Goal: Browse casually

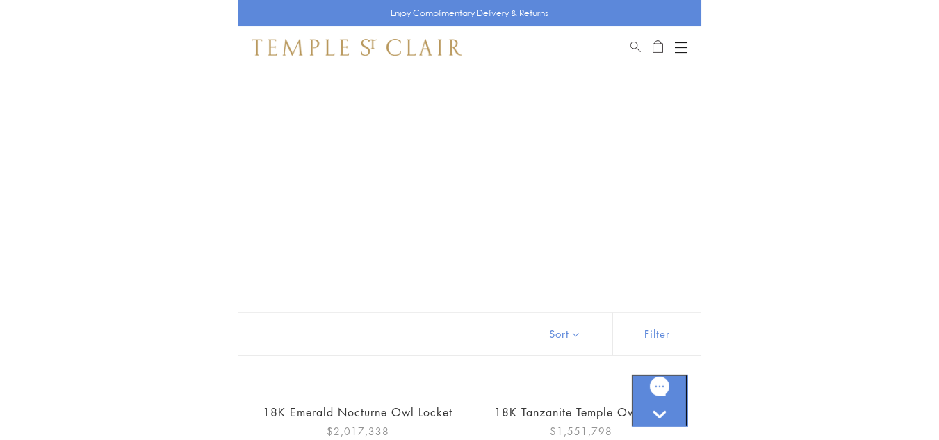
scroll to position [385, 0]
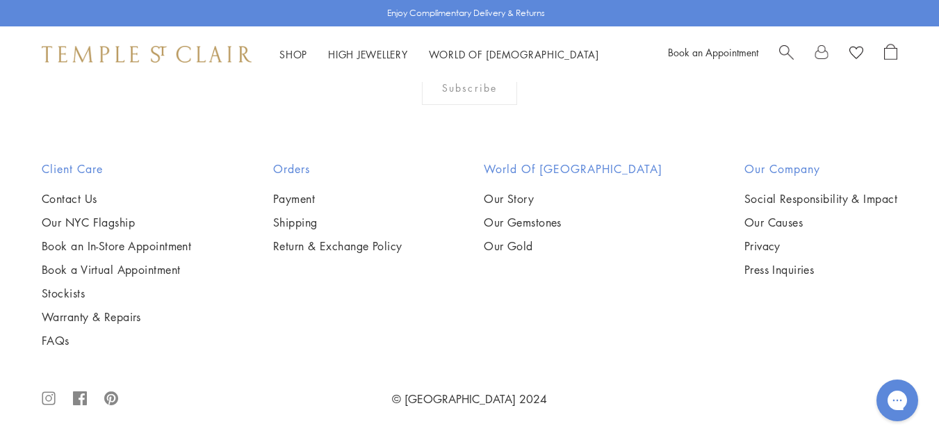
scroll to position [1400, 0]
click at [0, 0] on img at bounding box center [0, 0] width 0 height 0
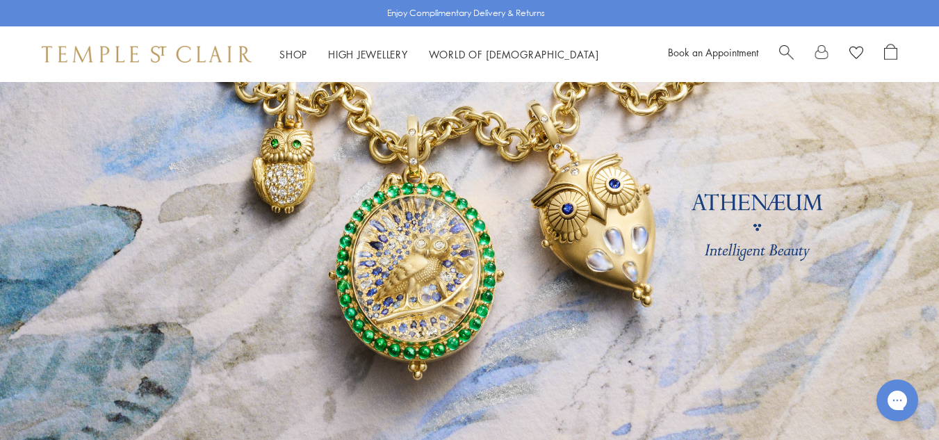
scroll to position [63, 0]
